Goal: Information Seeking & Learning: Learn about a topic

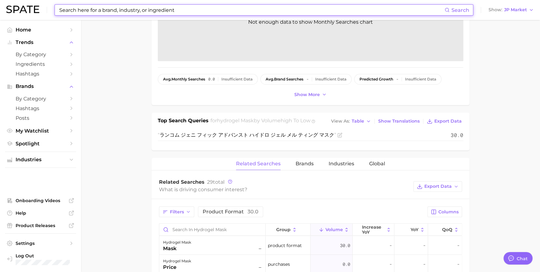
scroll to position [925, 0]
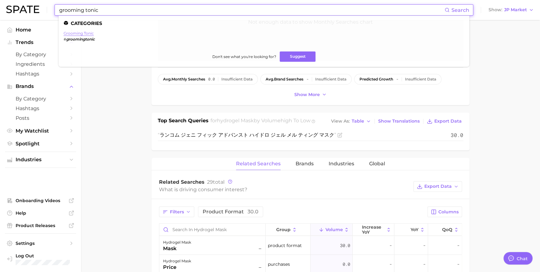
type input "grooming tonic"
click at [94, 32] on link "grooming tonic" at bounding box center [79, 33] width 30 height 5
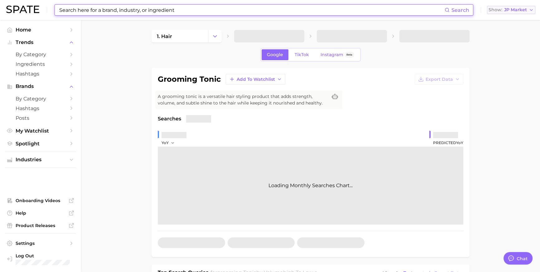
click at [508, 6] on button "Show JP Market" at bounding box center [511, 10] width 48 height 8
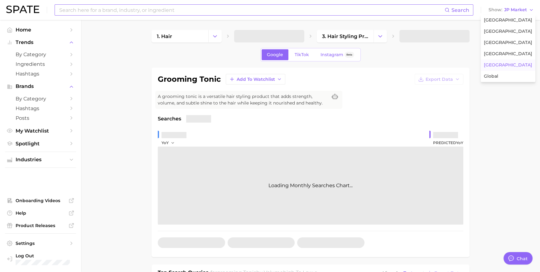
click at [509, 26] on button "[GEOGRAPHIC_DATA]" at bounding box center [508, 20] width 55 height 11
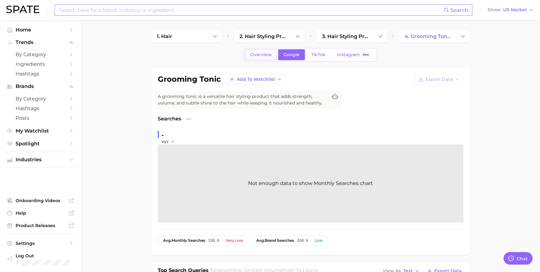
click at [267, 51] on link "Overview" at bounding box center [261, 54] width 32 height 11
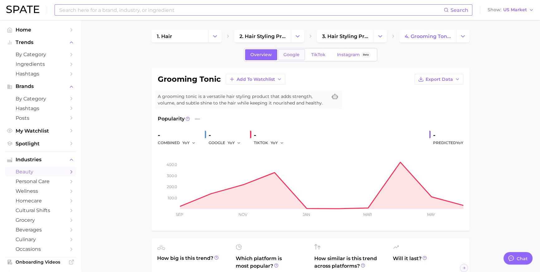
click at [283, 54] on span "Google" at bounding box center [291, 54] width 16 height 5
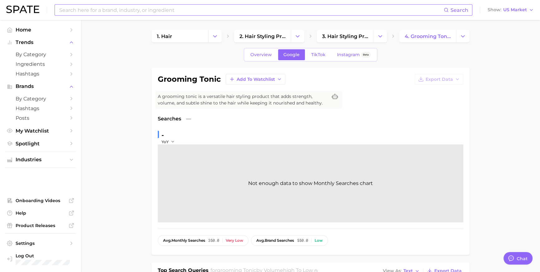
click at [506, 13] on button "Show US Market" at bounding box center [510, 10] width 49 height 8
click at [517, 60] on button "[GEOGRAPHIC_DATA]" at bounding box center [508, 53] width 55 height 11
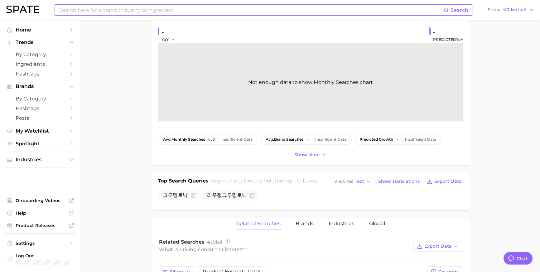
scroll to position [105, 0]
click at [358, 182] on span "Text" at bounding box center [359, 179] width 9 height 3
click at [360, 207] on button "Table" at bounding box center [367, 201] width 69 height 11
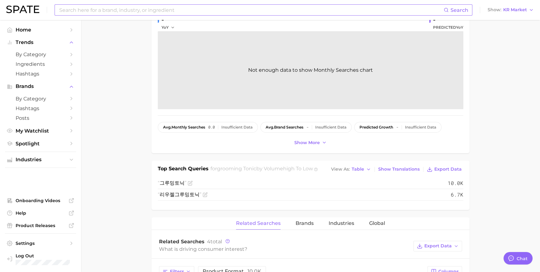
scroll to position [116, 0]
drag, startPoint x: 162, startPoint y: 198, endPoint x: 172, endPoint y: 198, distance: 10.3
click at [172, 186] on span "그루밍토닉" at bounding box center [172, 181] width 29 height 7
drag, startPoint x: 170, startPoint y: 214, endPoint x: 186, endPoint y: 216, distance: 15.7
click at [186, 196] on span "리우젤그루밍토닉" at bounding box center [180, 194] width 44 height 6
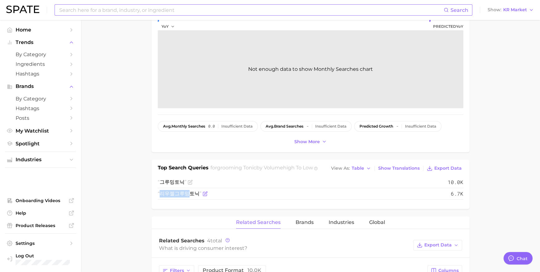
drag, startPoint x: 186, startPoint y: 212, endPoint x: 161, endPoint y: 214, distance: 24.4
click at [161, 196] on span "리우젤그루밍토닉" at bounding box center [180, 194] width 44 height 6
click at [167, 196] on span "리우젤그루밍토닉" at bounding box center [180, 194] width 44 height 6
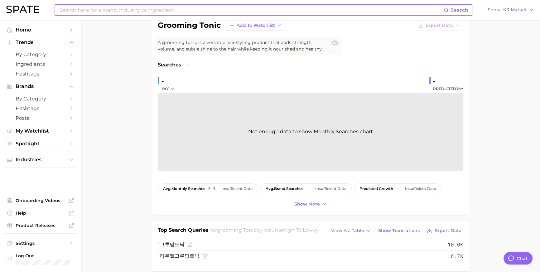
scroll to position [32, 0]
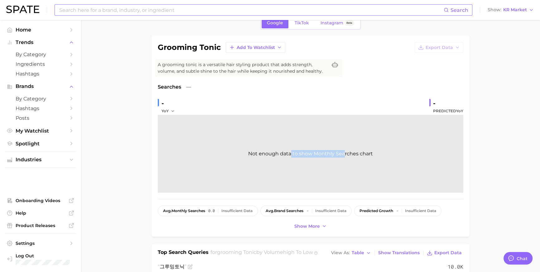
drag, startPoint x: 292, startPoint y: 167, endPoint x: 362, endPoint y: 167, distance: 70.5
click at [350, 167] on div "Not enough data to show Monthly Searches chart" at bounding box center [311, 154] width 306 height 78
click at [362, 167] on div "Not enough data to show Monthly Searches chart" at bounding box center [311, 154] width 306 height 78
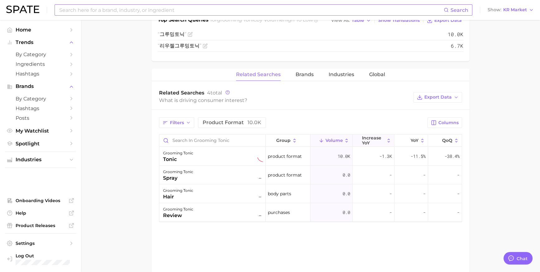
scroll to position [149, 0]
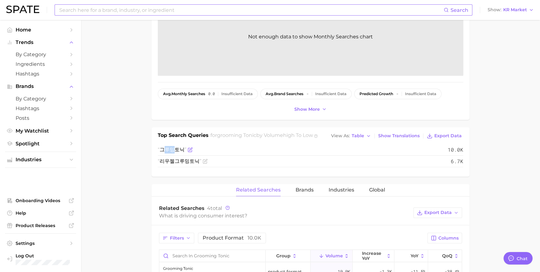
drag, startPoint x: 174, startPoint y: 170, endPoint x: 162, endPoint y: 170, distance: 11.5
click at [162, 153] on span "그루밍토닉" at bounding box center [172, 150] width 29 height 6
click at [164, 153] on span "그루밍토닉" at bounding box center [172, 150] width 29 height 6
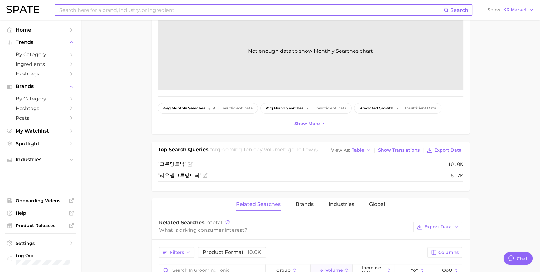
scroll to position [125, 0]
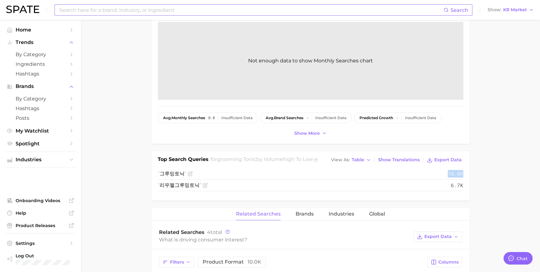
drag, startPoint x: 440, startPoint y: 193, endPoint x: 472, endPoint y: 192, distance: 31.8
click at [472, 192] on main "1. hair 2. hair styling products 3. hair styling products 4. grooming tonic Goo…" at bounding box center [310, 183] width 459 height 576
click at [469, 194] on div "Top Search Queries for grooming tonic by Volume high to low View As Table Show …" at bounding box center [311, 175] width 318 height 49
drag, startPoint x: 444, startPoint y: 194, endPoint x: 470, endPoint y: 191, distance: 26.6
click at [470, 191] on main "1. hair 2. hair styling products 3. hair styling products 4. grooming tonic Goo…" at bounding box center [310, 183] width 459 height 576
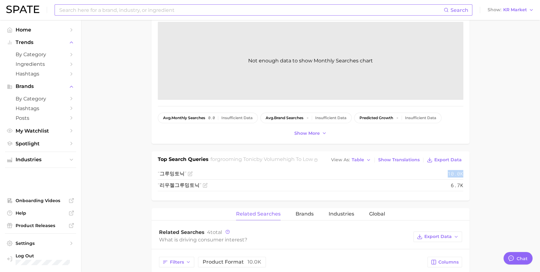
click at [448, 177] on span "10.0k" at bounding box center [456, 173] width 16 height 7
drag, startPoint x: 447, startPoint y: 192, endPoint x: 467, endPoint y: 191, distance: 20.0
click at [467, 191] on div "Top Search Queries for grooming tonic by Volume high to low View As Table Show …" at bounding box center [311, 175] width 318 height 49
drag, startPoint x: 465, startPoint y: 192, endPoint x: 430, endPoint y: 194, distance: 34.4
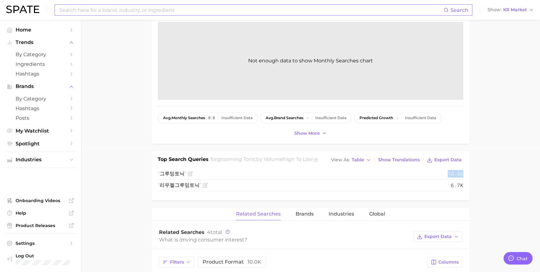
click at [430, 194] on div "Top Search Queries for grooming tonic by Volume high to low View As Table Show …" at bounding box center [311, 175] width 318 height 49
click at [430, 180] on li "그루밍토닉 10.0k" at bounding box center [311, 174] width 306 height 12
drag, startPoint x: 433, startPoint y: 193, endPoint x: 478, endPoint y: 196, distance: 45.0
click at [478, 196] on main "1. hair 2. hair styling products 3. hair styling products 4. grooming tonic Goo…" at bounding box center [310, 183] width 459 height 576
click at [429, 180] on li "그루밍토닉 10.0k" at bounding box center [311, 174] width 306 height 12
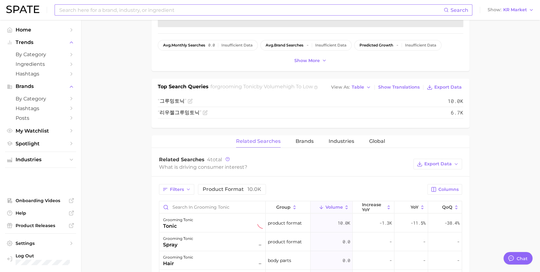
scroll to position [166, 0]
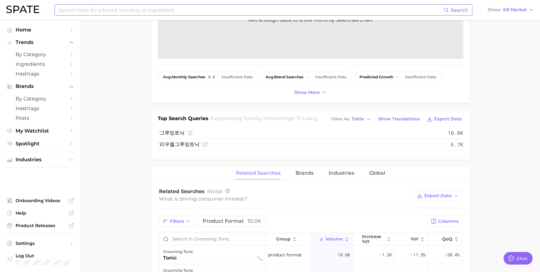
click at [142, 142] on main "1. hair 2. hair styling products 3. hair styling products 4. grooming tonic Goo…" at bounding box center [310, 142] width 459 height 576
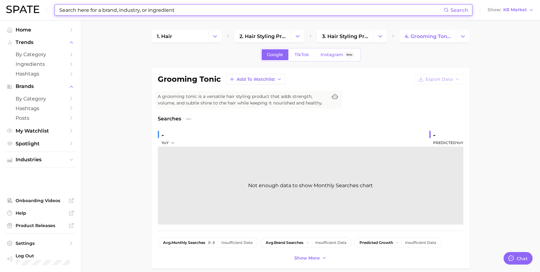
click at [180, 11] on input at bounding box center [251, 10] width 385 height 11
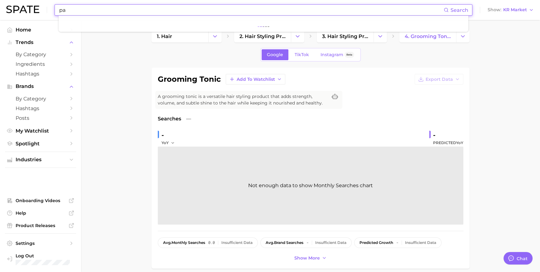
type input "p"
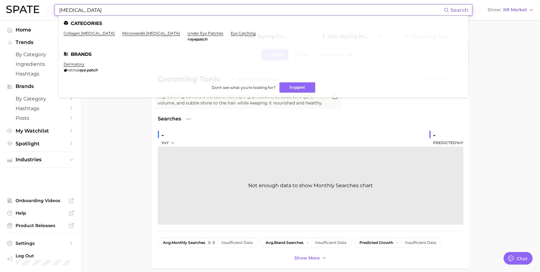
type input "[MEDICAL_DATA]"
